Goal: Task Accomplishment & Management: Complete application form

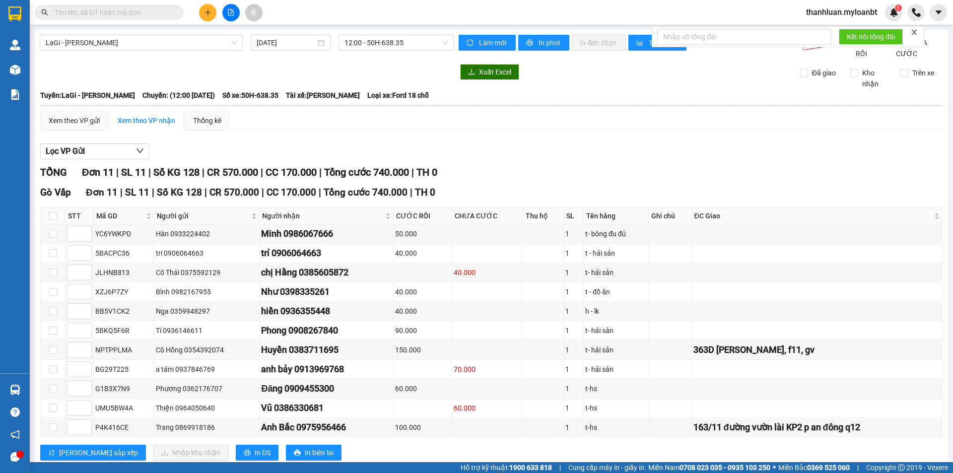
scroll to position [37, 0]
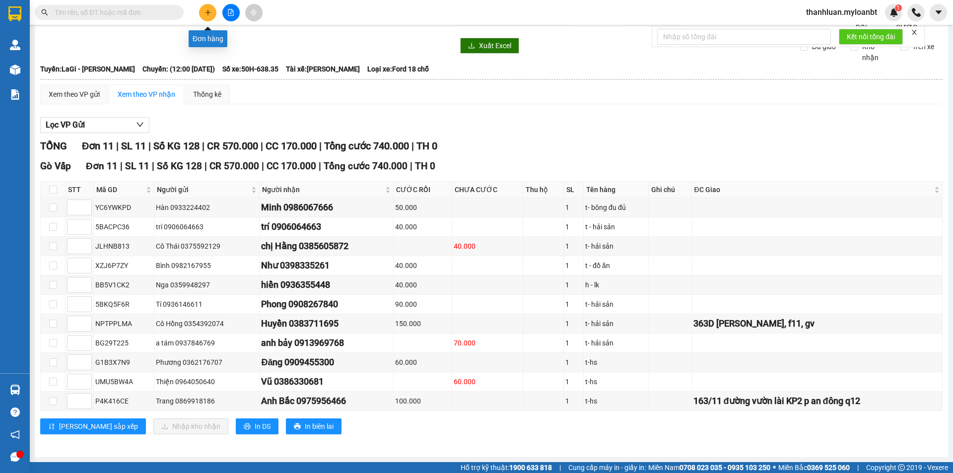
click at [211, 9] on icon "plus" at bounding box center [208, 12] width 7 height 7
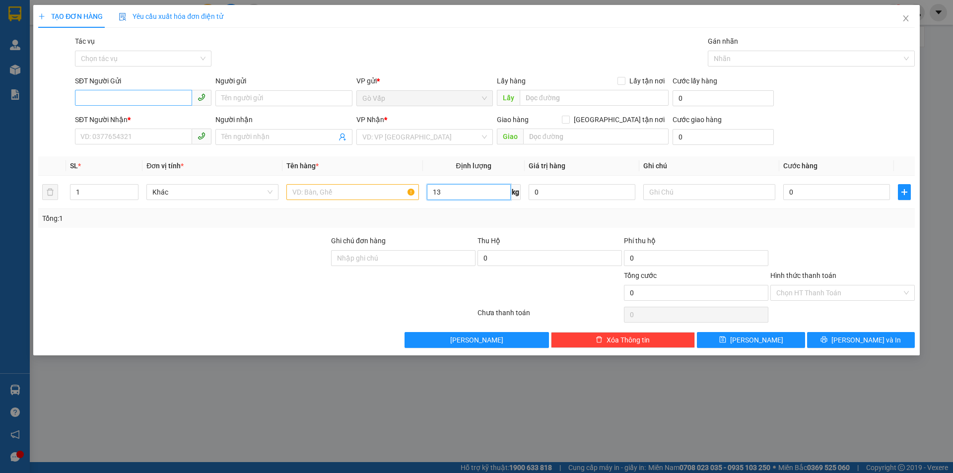
type input "13"
click at [148, 93] on input "SĐT Người Gửi" at bounding box center [133, 98] width 117 height 16
click at [94, 98] on input "0345135779" at bounding box center [133, 98] width 117 height 16
type input "0342135779"
click at [158, 114] on div "0342135779 - Việt" at bounding box center [143, 118] width 125 height 11
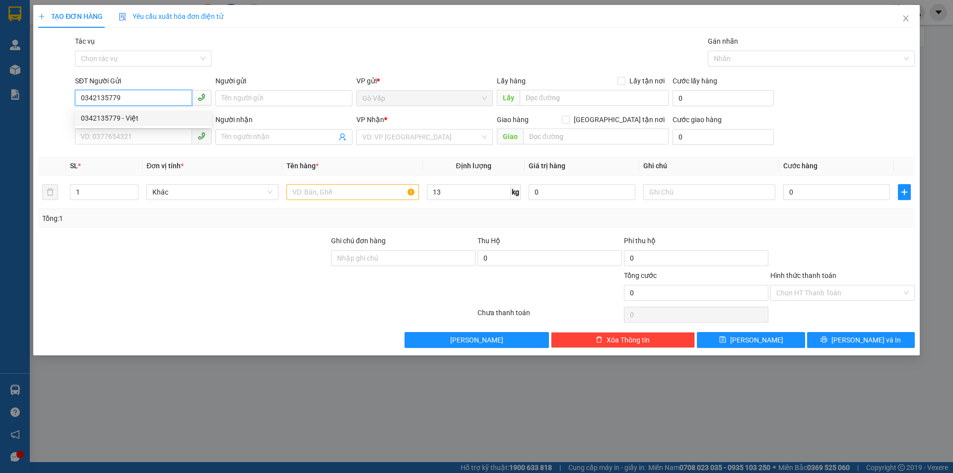
type input "Việt"
type input "0349696941"
type input "Tú"
type input "CF [PERSON_NAME], [GEOGRAPHIC_DATA]"
type input "0342135779"
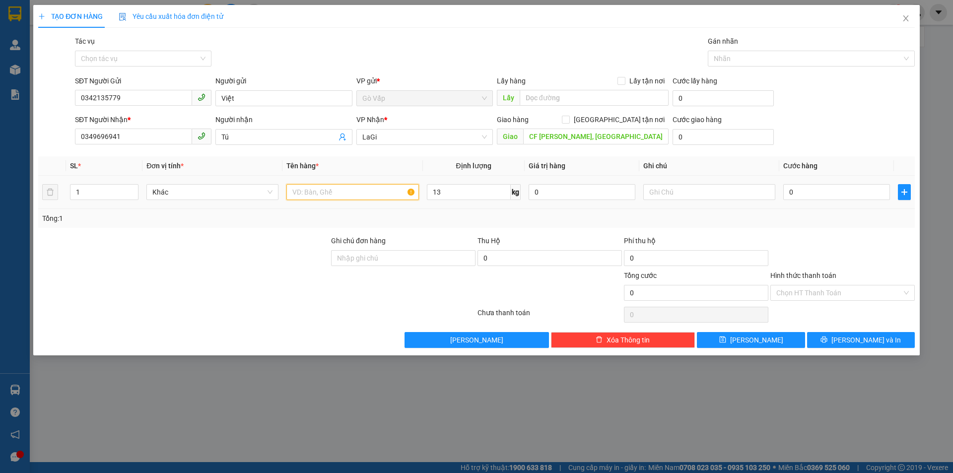
click at [367, 196] on input "text" at bounding box center [352, 192] width 132 height 16
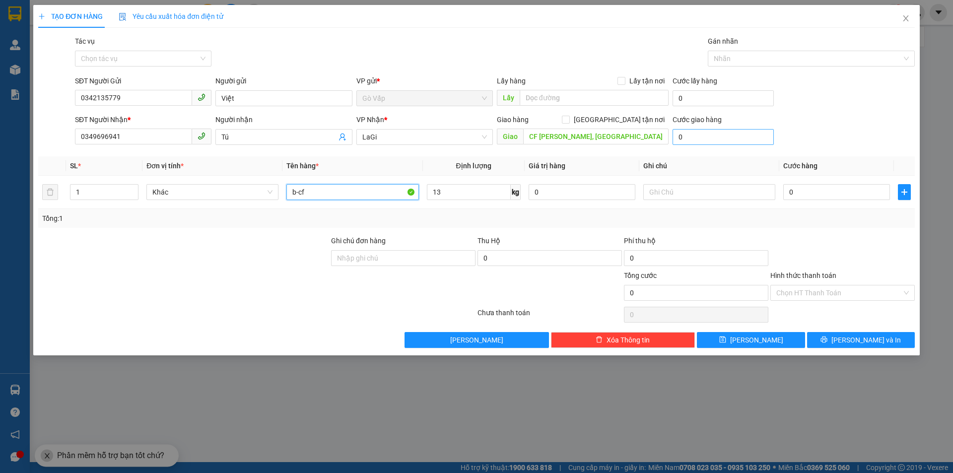
type input "b-cf"
click at [722, 137] on input "0" at bounding box center [723, 137] width 101 height 16
type input "2"
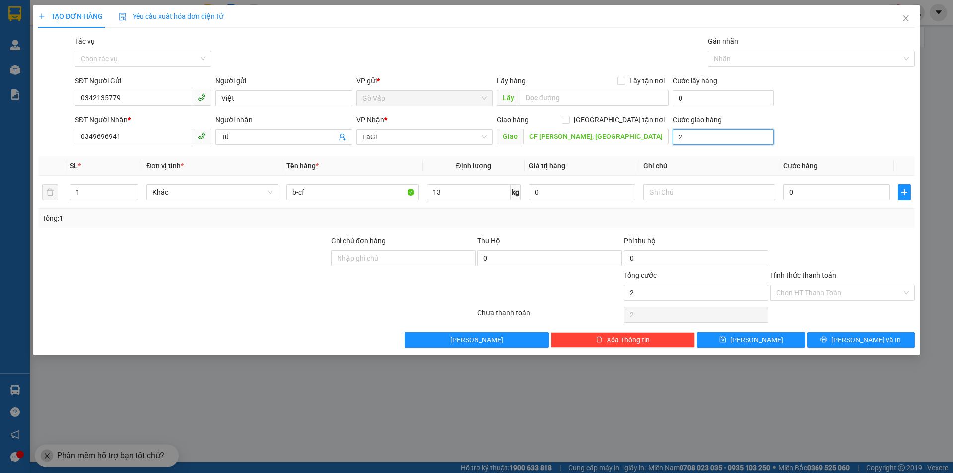
type input "20"
type input "20.000"
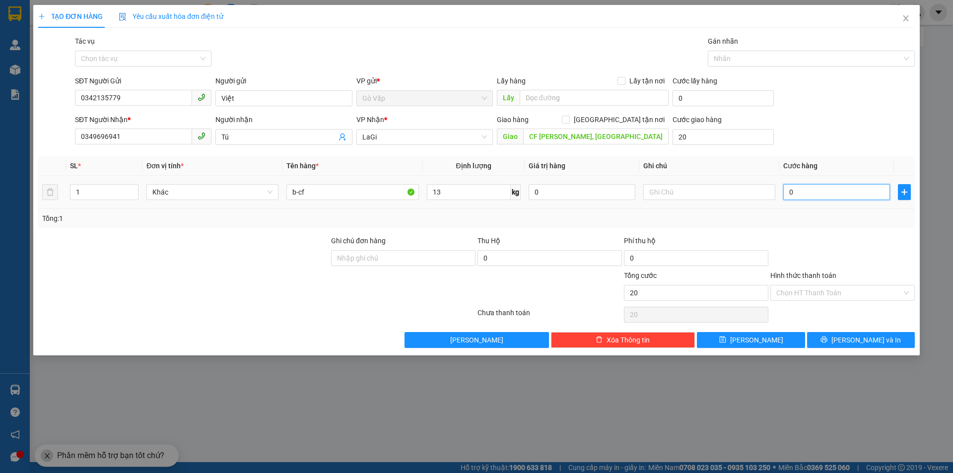
type input "20.000"
click at [830, 190] on input "0" at bounding box center [836, 192] width 107 height 16
type input "60"
type input "20.060"
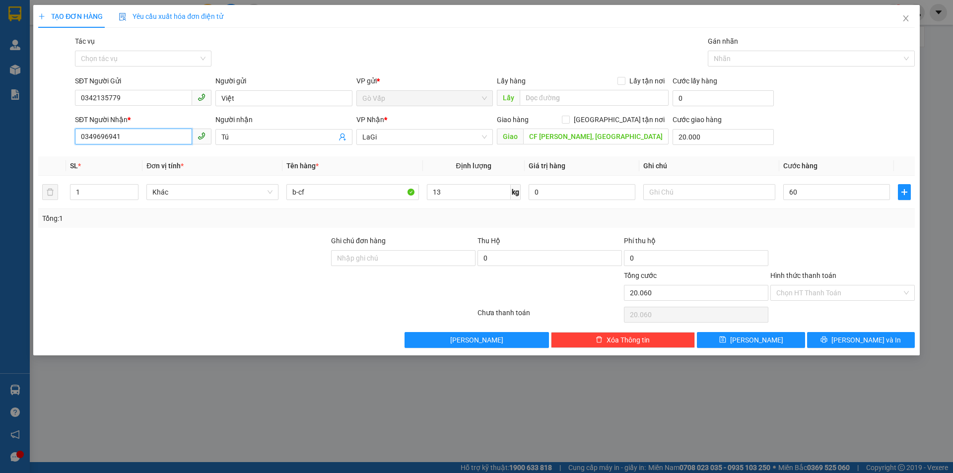
type input "60.000"
type input "80.000"
click at [140, 140] on input "0349696941" at bounding box center [133, 137] width 117 height 16
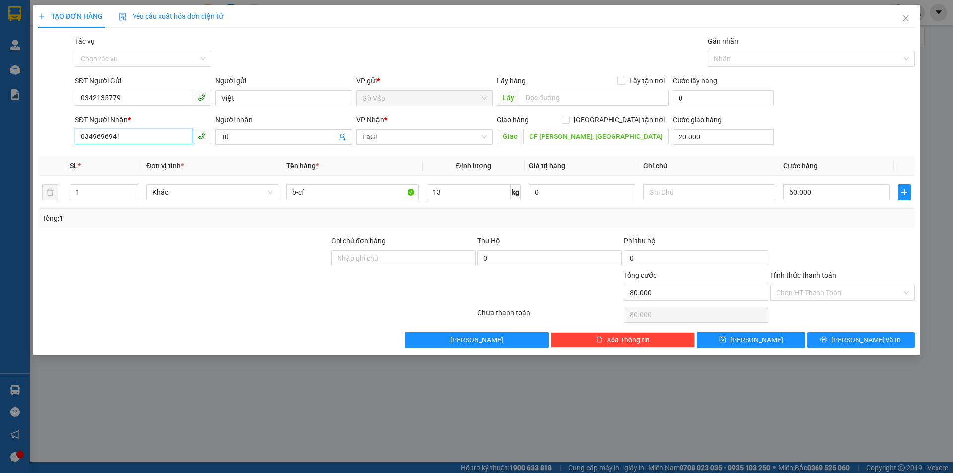
click at [140, 140] on input "0349696941" at bounding box center [133, 137] width 117 height 16
click at [840, 258] on div at bounding box center [842, 252] width 146 height 35
click at [372, 195] on input "b-cf" at bounding box center [352, 192] width 132 height 16
type input "b-đò thể thao"
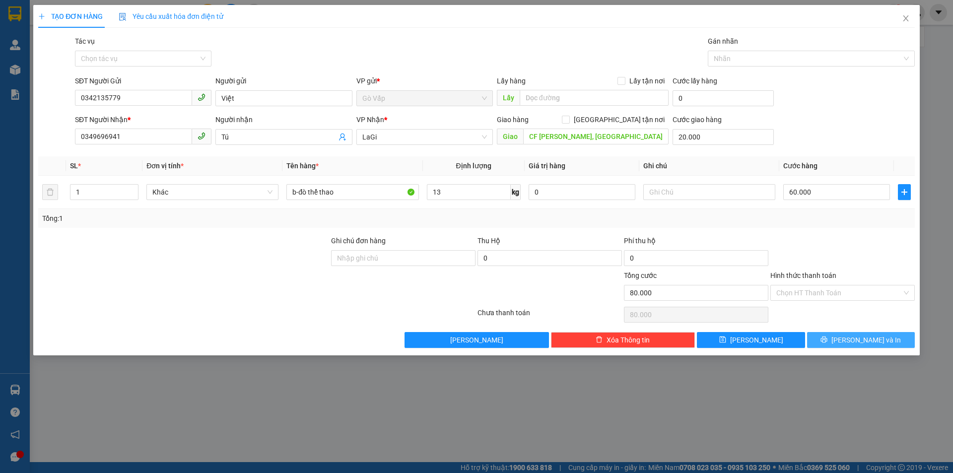
click at [851, 335] on button "[PERSON_NAME] và In" at bounding box center [861, 340] width 108 height 16
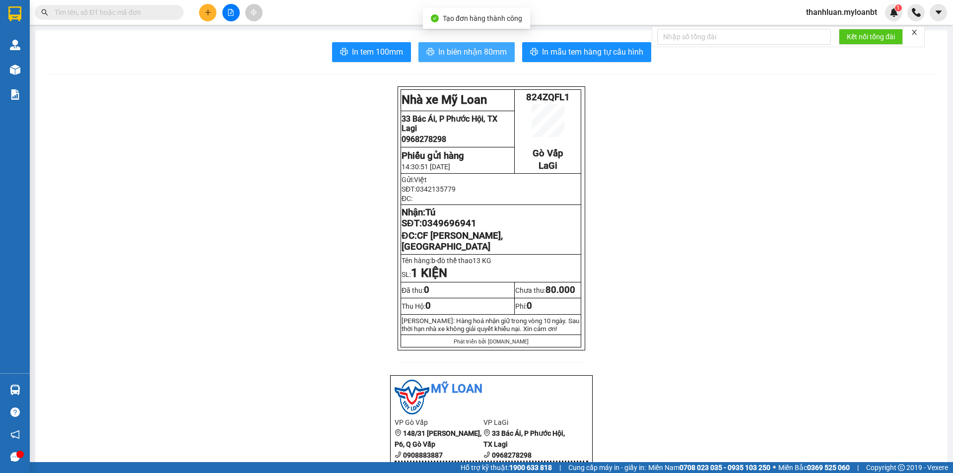
click at [473, 44] on button "In biên nhận 80mm" at bounding box center [466, 52] width 96 height 20
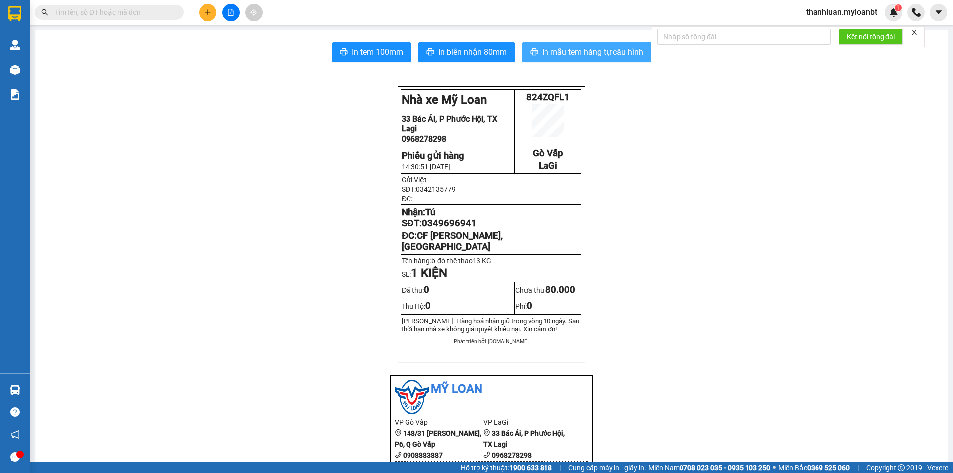
click at [530, 57] on span "printer" at bounding box center [534, 52] width 8 height 9
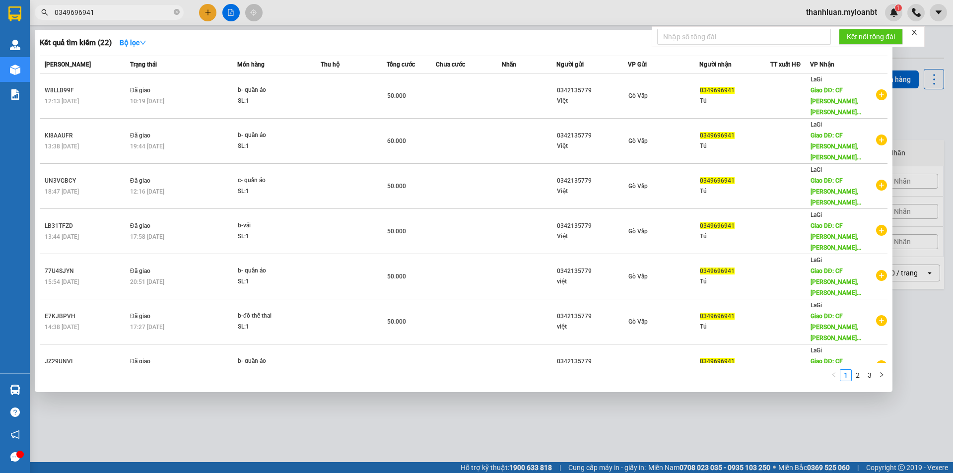
type input "0349696941"
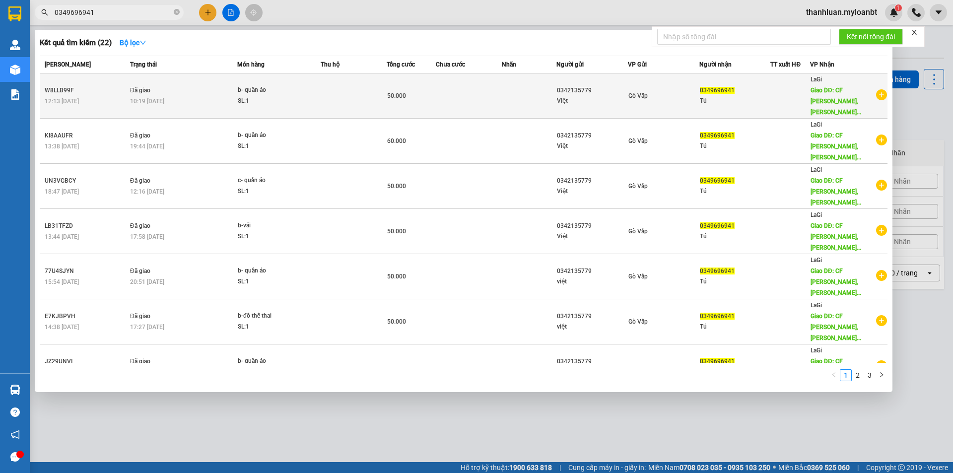
click at [274, 85] on div "b- quần áo" at bounding box center [275, 90] width 74 height 11
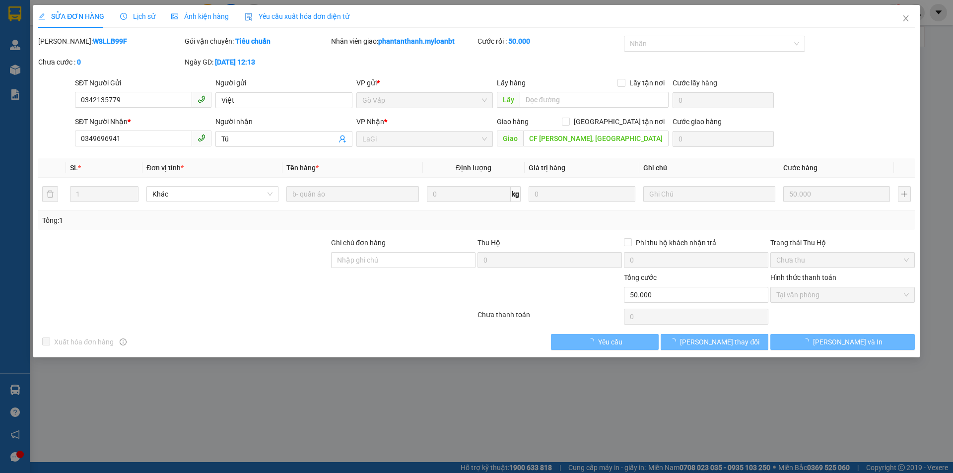
type input "0342135779"
type input "0349696941"
type input "CF [PERSON_NAME], [GEOGRAPHIC_DATA]"
type input "0"
type input "50.000"
